Goal: Navigation & Orientation: Locate item on page

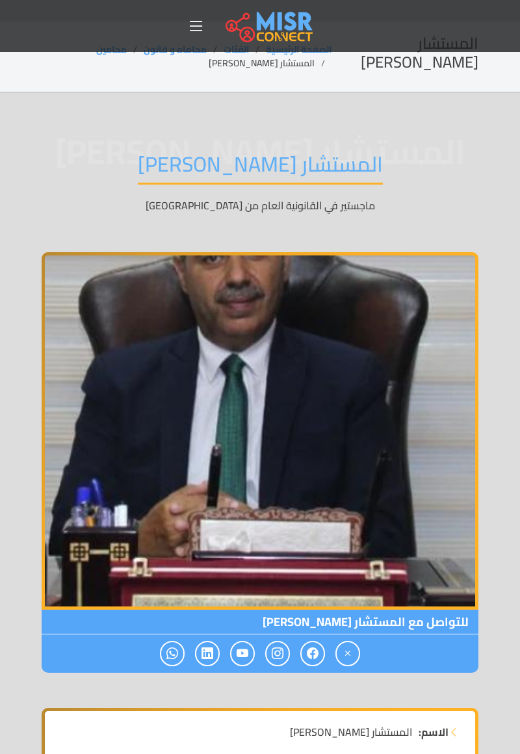
scroll to position [32, 0]
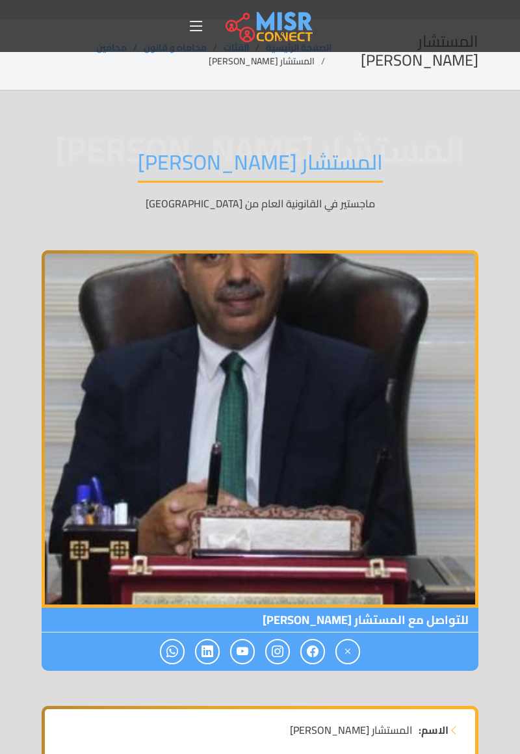
click at [315, 654] on icon at bounding box center [313, 651] width 12 height 21
click at [316, 658] on icon at bounding box center [313, 651] width 12 height 21
click at [309, 656] on icon at bounding box center [313, 651] width 12 height 21
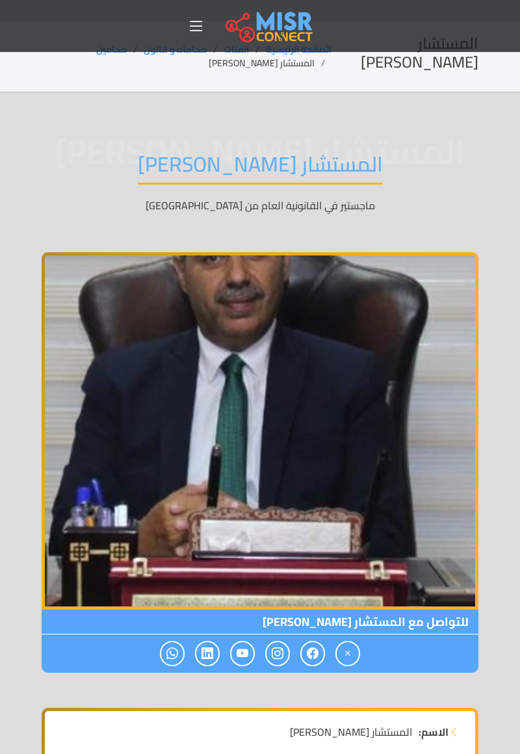
scroll to position [0, 0]
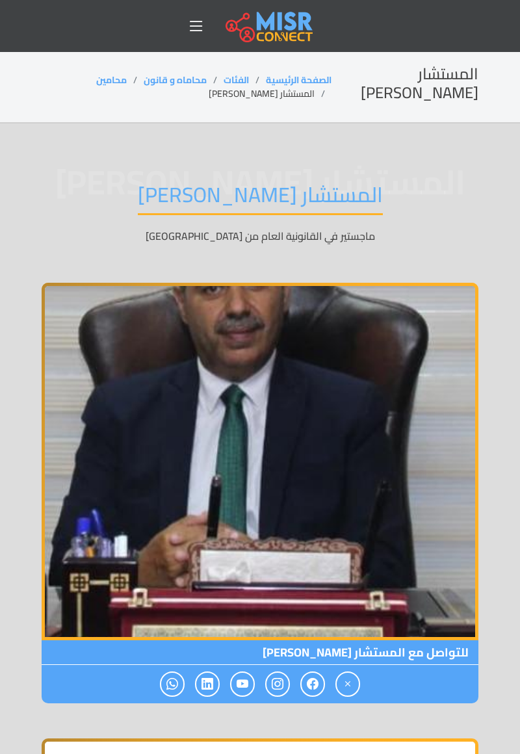
click at [312, 694] on span at bounding box center [312, 683] width 25 height 25
click at [311, 689] on icon at bounding box center [313, 683] width 12 height 21
click at [311, 694] on span at bounding box center [312, 683] width 25 height 25
click at [272, 694] on icon at bounding box center [278, 683] width 12 height 21
click at [274, 689] on icon at bounding box center [278, 683] width 12 height 21
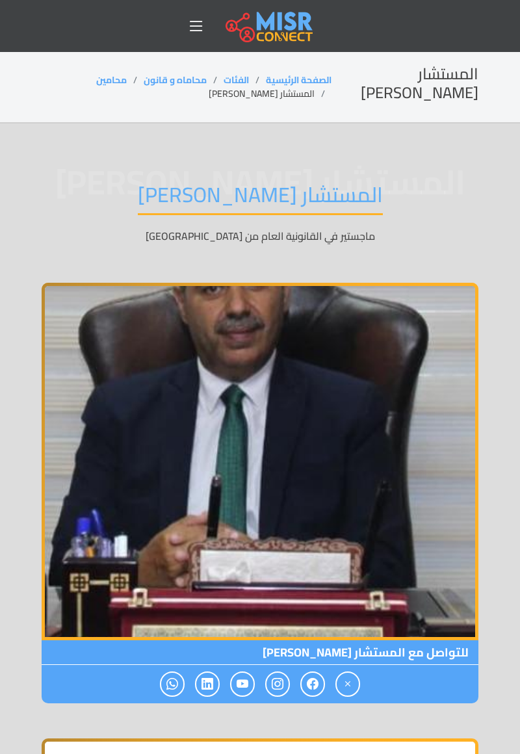
click at [280, 693] on icon at bounding box center [278, 683] width 12 height 21
click at [277, 694] on icon at bounding box center [278, 683] width 12 height 21
click at [275, 687] on icon at bounding box center [278, 683] width 12 height 21
click at [239, 692] on icon at bounding box center [243, 683] width 12 height 21
click at [238, 691] on icon at bounding box center [243, 683] width 12 height 21
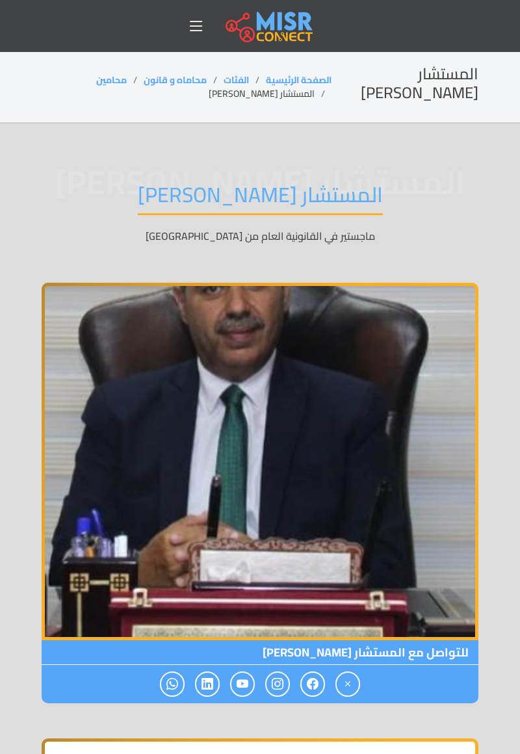
click at [169, 690] on icon at bounding box center [172, 683] width 12 height 21
click at [174, 693] on icon at bounding box center [172, 683] width 12 height 21
click at [174, 684] on icon at bounding box center [172, 683] width 12 height 21
click at [170, 695] on span at bounding box center [172, 683] width 25 height 25
click at [279, 687] on icon at bounding box center [278, 683] width 12 height 21
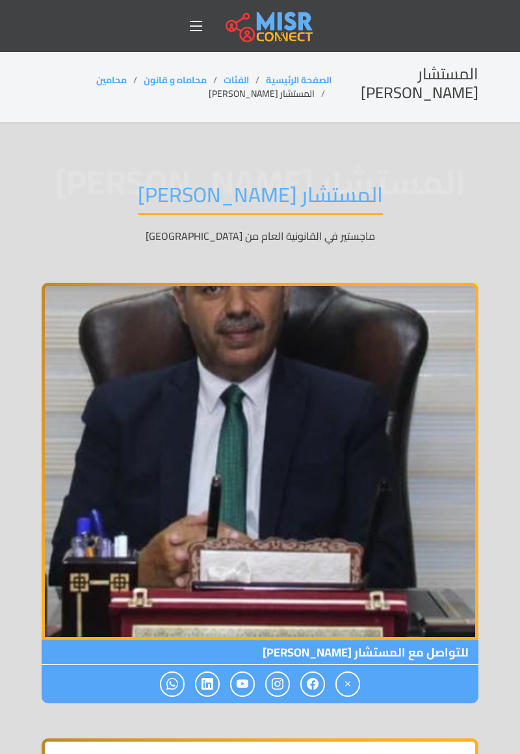
click at [314, 686] on icon at bounding box center [313, 683] width 12 height 21
click at [316, 693] on icon at bounding box center [313, 683] width 12 height 21
click at [316, 685] on icon at bounding box center [313, 683] width 12 height 21
click at [351, 689] on icon at bounding box center [348, 683] width 12 height 21
click at [352, 684] on icon at bounding box center [348, 683] width 12 height 21
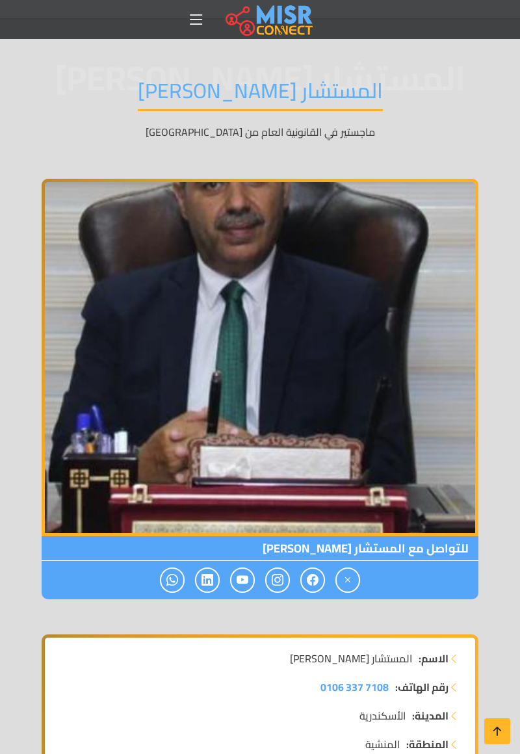
scroll to position [104, 0]
